Goal: Task Accomplishment & Management: Manage account settings

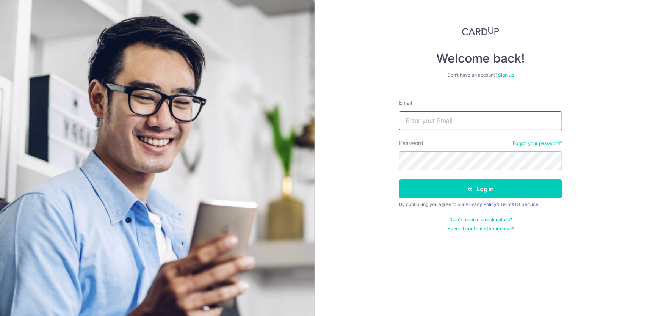
click at [429, 124] on input "Email" at bounding box center [480, 120] width 163 height 19
type input "[EMAIL_ADDRESS][DOMAIN_NAME]"
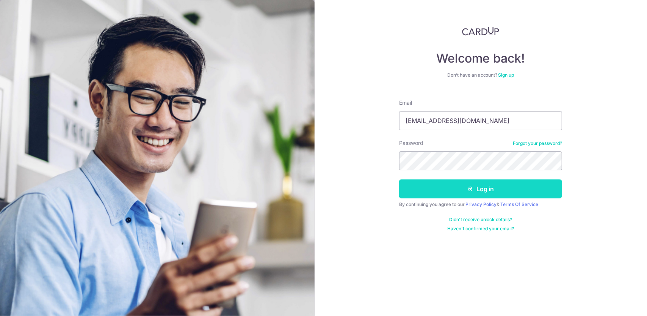
click at [442, 191] on button "Log in" at bounding box center [480, 188] width 163 height 19
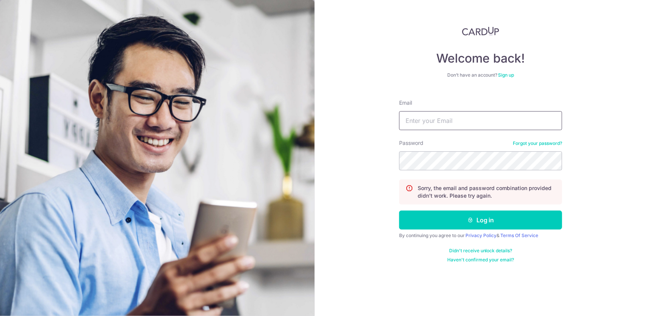
click at [432, 119] on input "Email" at bounding box center [480, 120] width 163 height 19
click at [419, 125] on input "Email" at bounding box center [480, 120] width 163 height 19
type input "[EMAIL_ADDRESS][DOMAIN_NAME]"
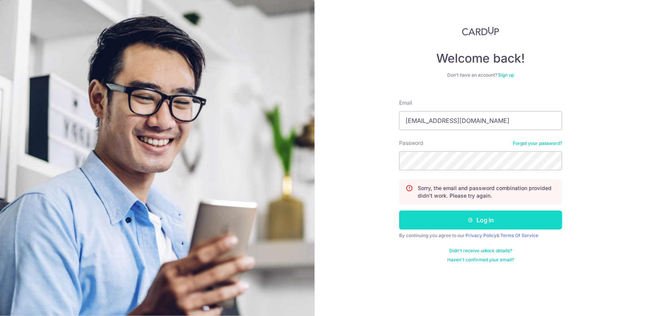
click at [446, 223] on button "Log in" at bounding box center [480, 219] width 163 height 19
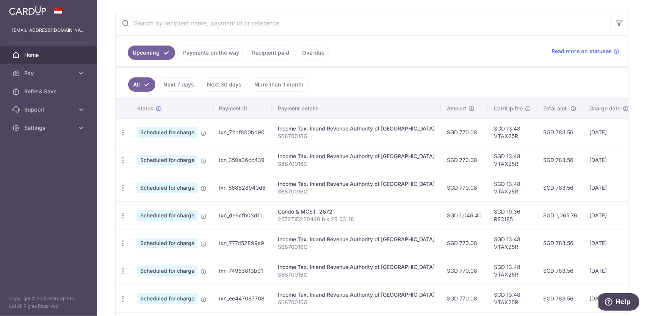
scroll to position [45, 0]
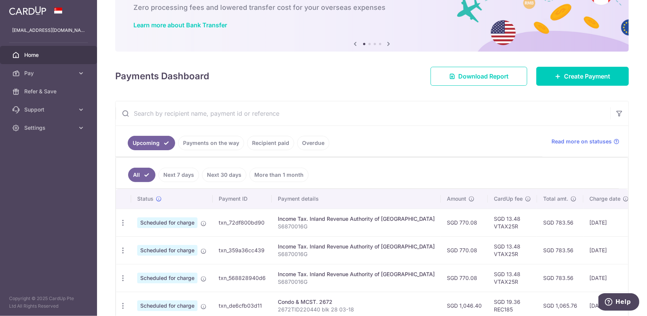
click at [280, 144] on link "Recipient paid" at bounding box center [270, 143] width 47 height 14
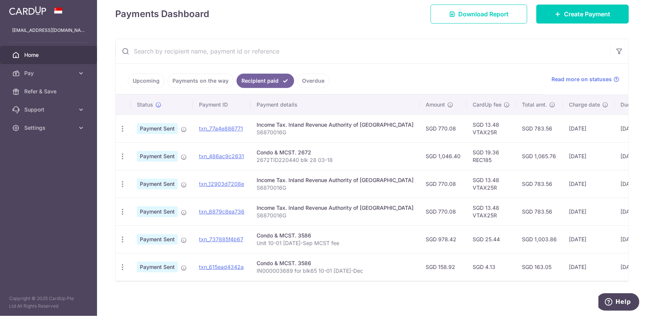
scroll to position [111, 0]
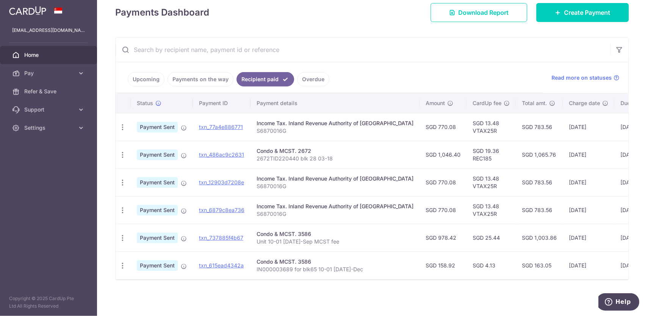
click at [312, 79] on link "Overdue" at bounding box center [313, 79] width 32 height 14
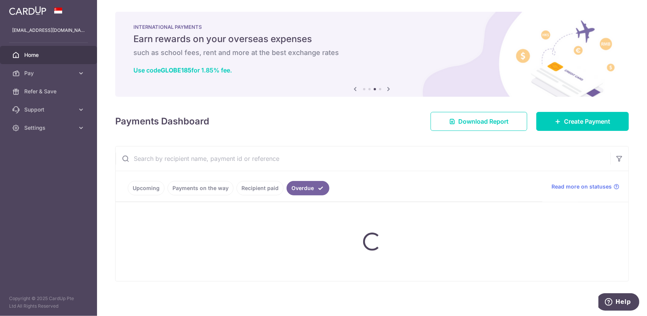
scroll to position [20, 0]
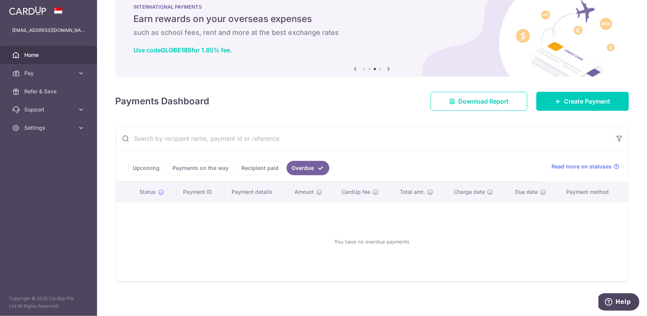
click at [201, 165] on link "Payments on the way" at bounding box center [200, 168] width 66 height 14
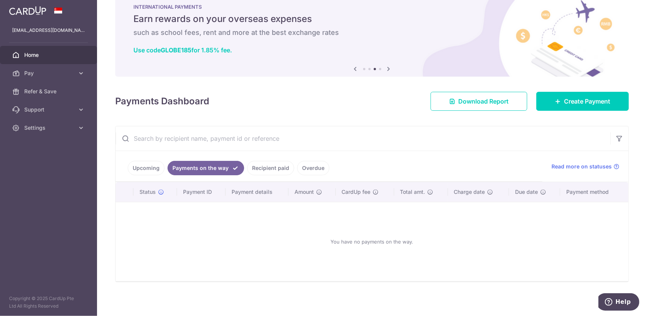
click at [138, 167] on link "Upcoming" at bounding box center [146, 168] width 37 height 14
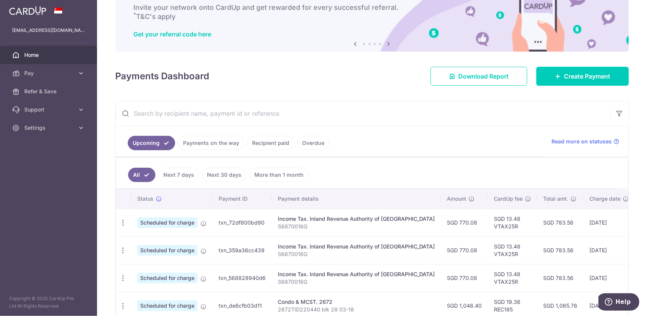
scroll to position [0, 0]
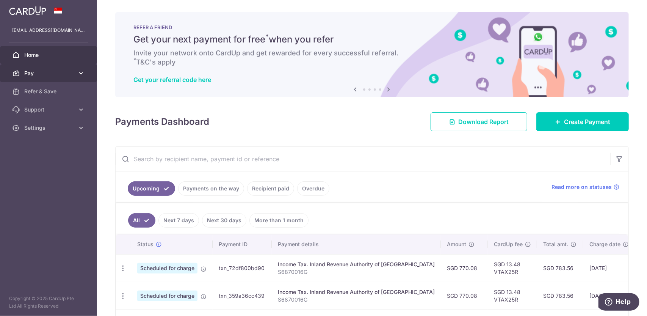
click at [36, 75] on span "Pay" at bounding box center [49, 73] width 50 height 8
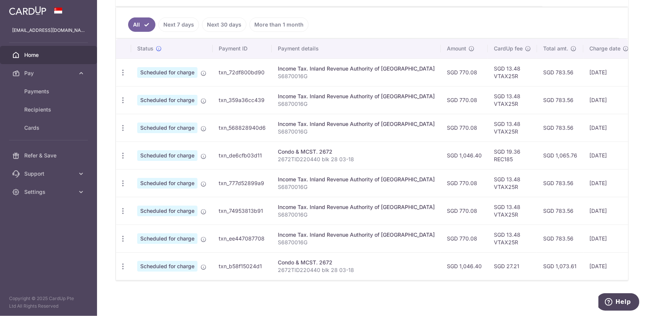
scroll to position [197, 0]
click at [286, 21] on link "More than 1 month" at bounding box center [278, 23] width 59 height 14
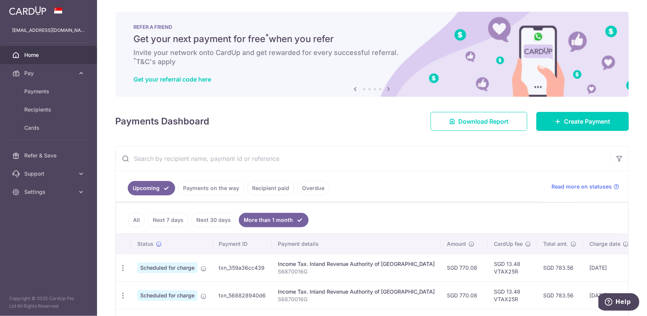
scroll to position [169, 0]
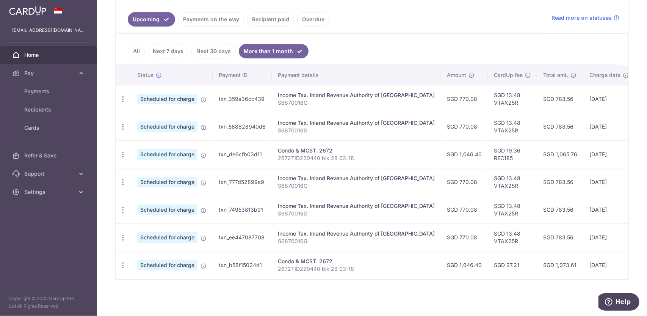
click at [583, 272] on td "10/03/2026" at bounding box center [609, 265] width 52 height 28
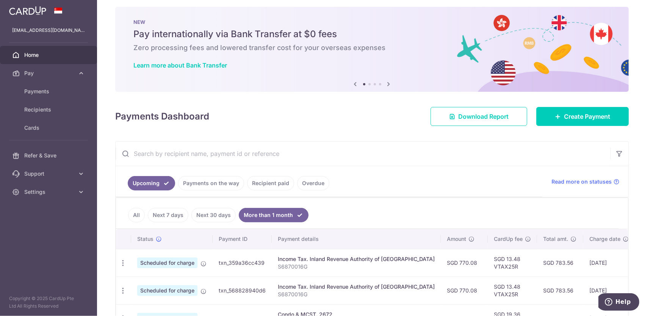
scroll to position [0, 0]
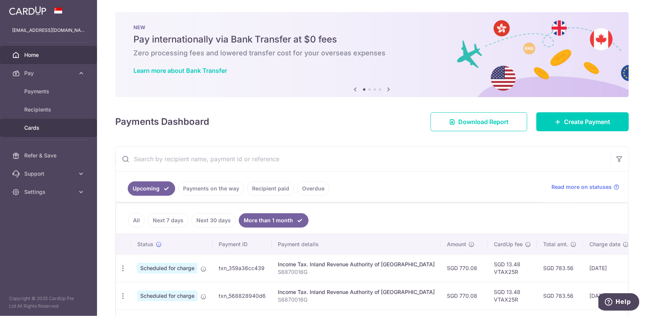
click at [33, 126] on span "Cards" at bounding box center [49, 128] width 50 height 8
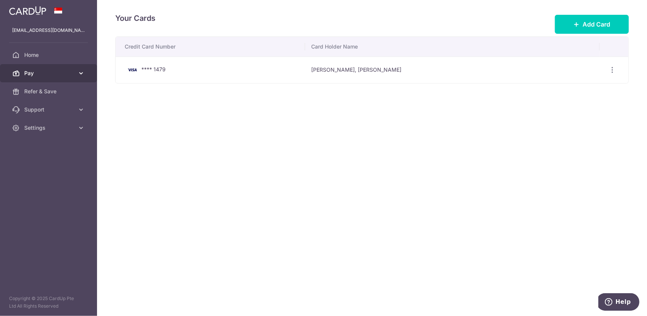
click at [31, 71] on span "Pay" at bounding box center [49, 73] width 50 height 8
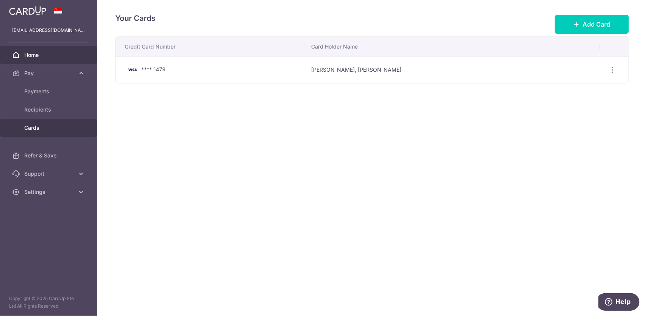
click at [34, 59] on link "Home" at bounding box center [48, 55] width 97 height 18
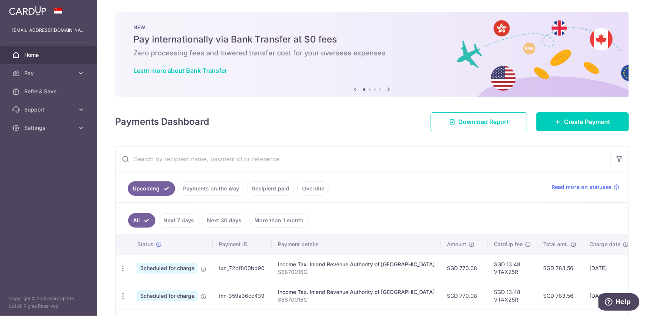
click at [34, 72] on span "Pay" at bounding box center [49, 73] width 50 height 8
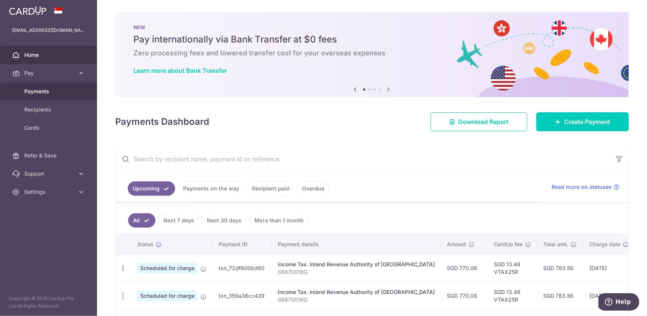
click at [34, 90] on span "Payments" at bounding box center [49, 92] width 50 height 8
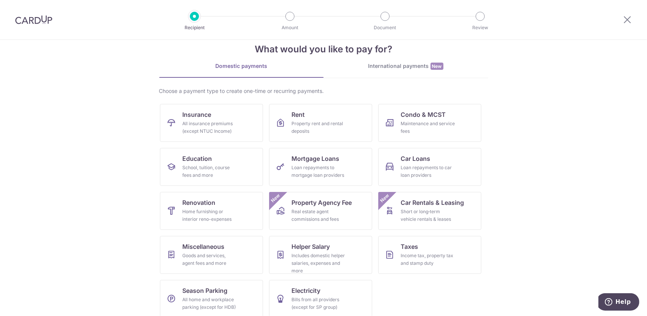
scroll to position [23, 0]
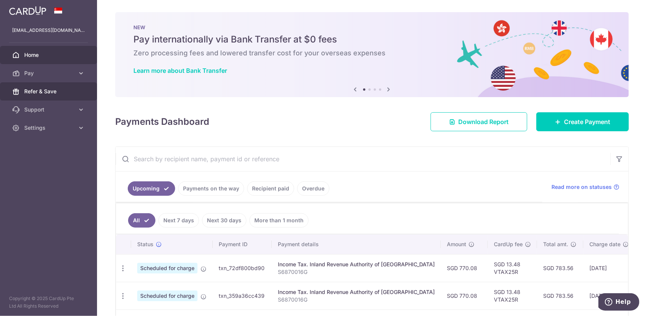
click at [47, 91] on span "Refer & Save" at bounding box center [49, 92] width 50 height 8
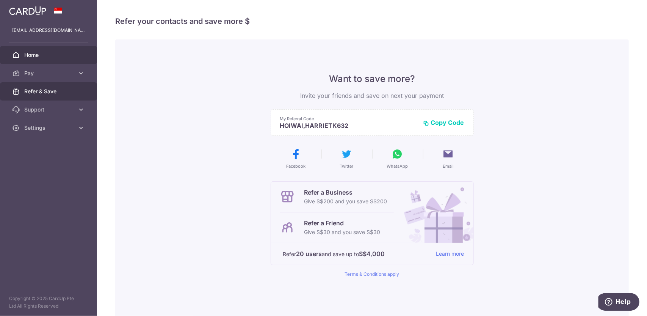
click at [44, 56] on span "Home" at bounding box center [49, 55] width 50 height 8
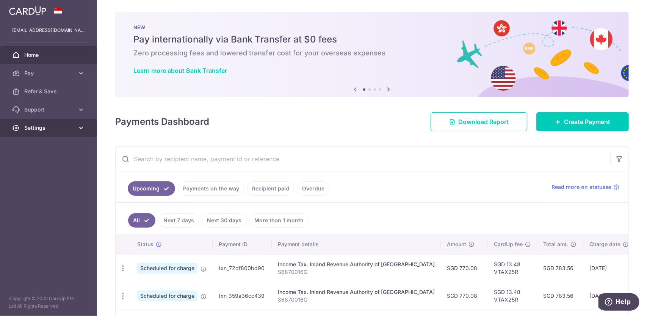
click at [78, 127] on icon at bounding box center [81, 128] width 8 height 8
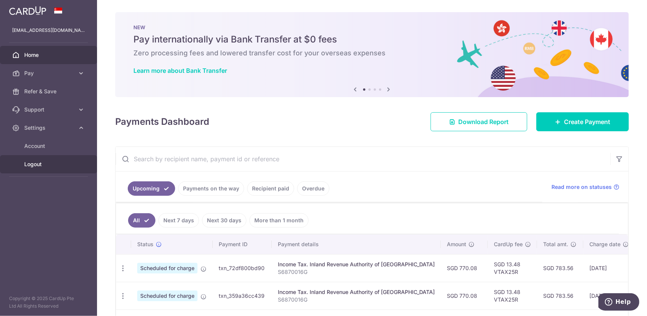
click at [41, 159] on link "Logout" at bounding box center [48, 164] width 97 height 18
